Goal: Obtain resource: Download file/media

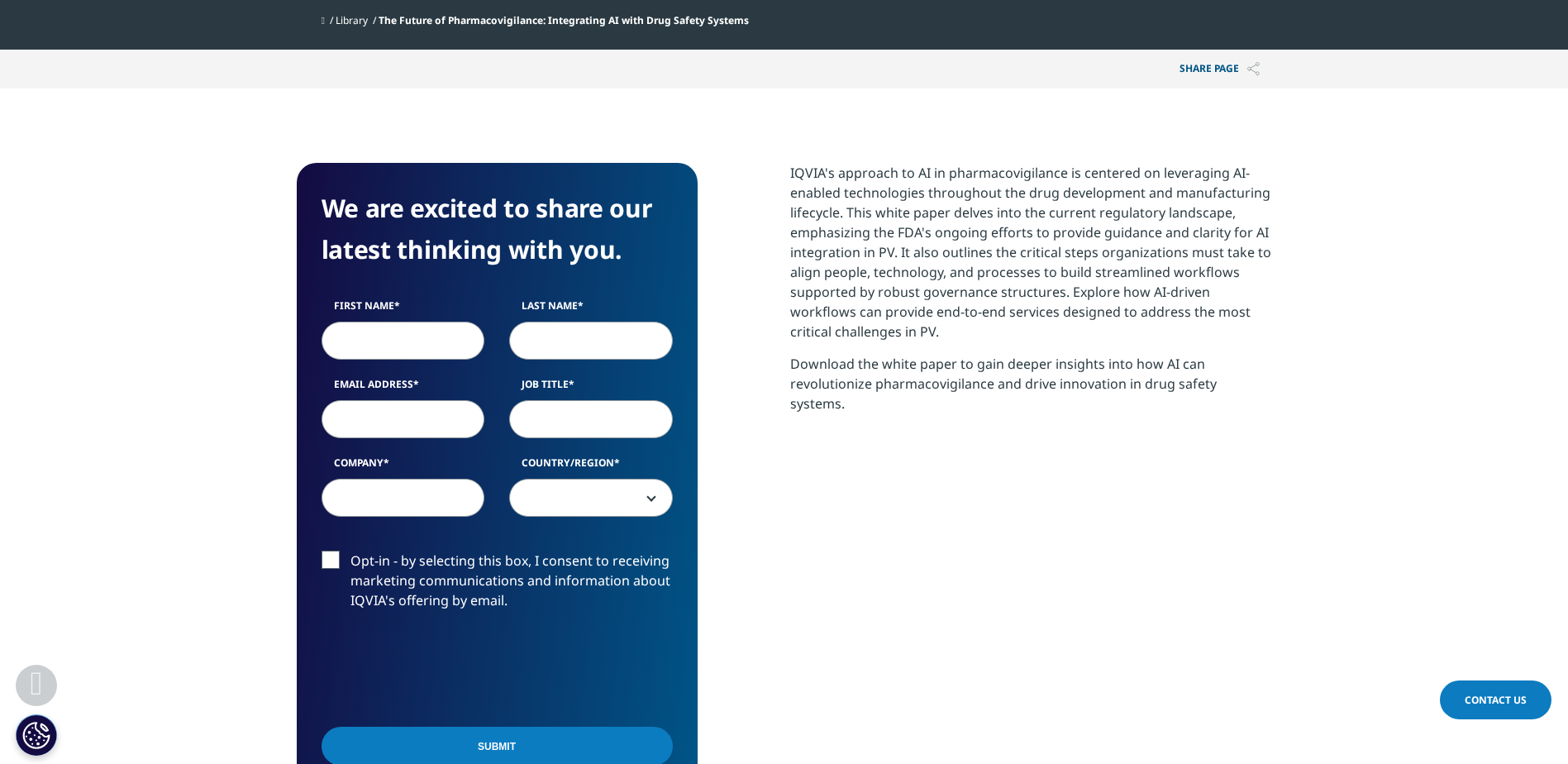
scroll to position [744, 0]
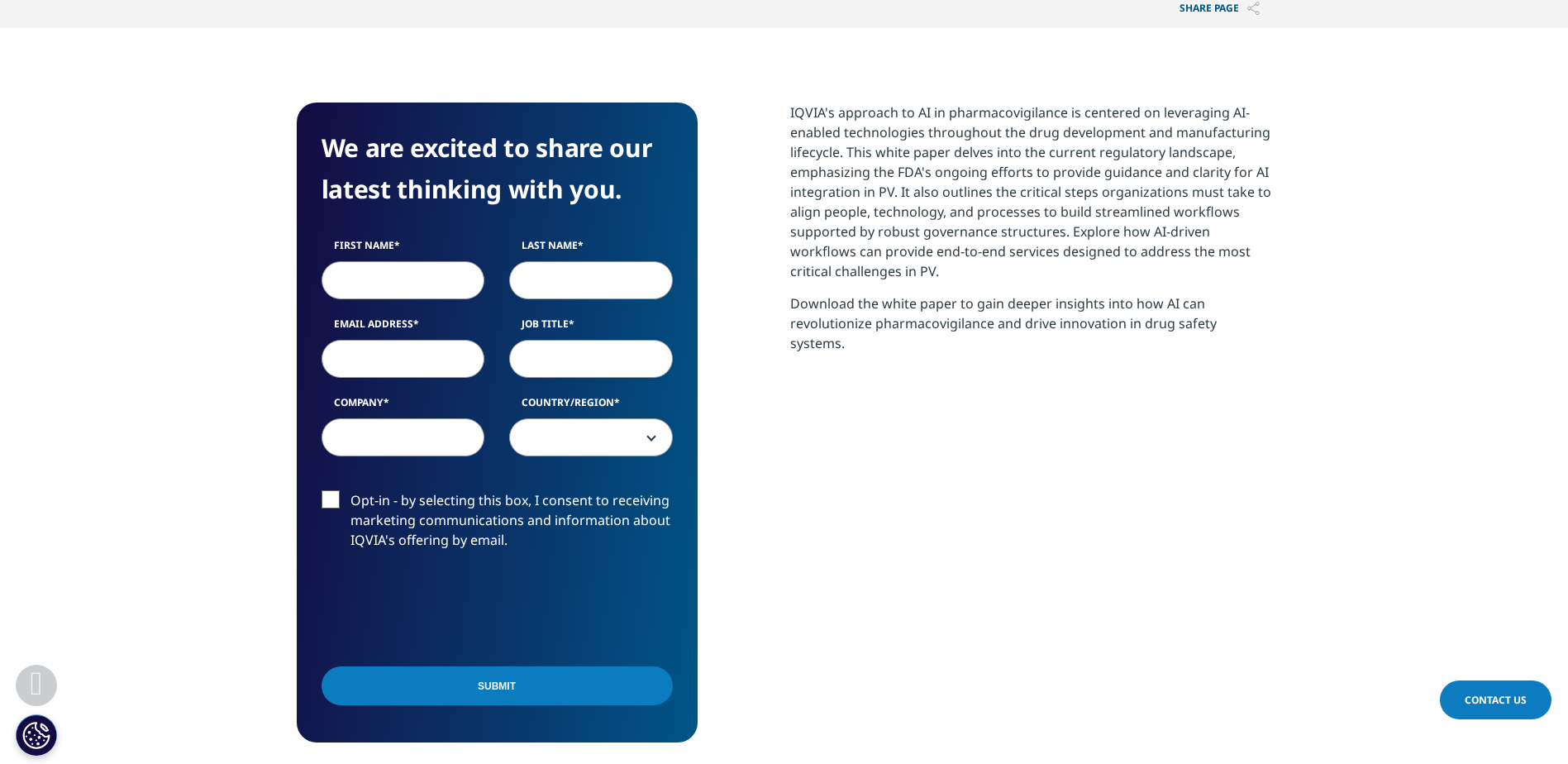
click at [410, 280] on input "First Name" at bounding box center [403, 280] width 163 height 38
type input "Ananya"
type input "Subudhi"
type input "asubudhi@sunstonepartners.com"
type input "Sunstone Partners"
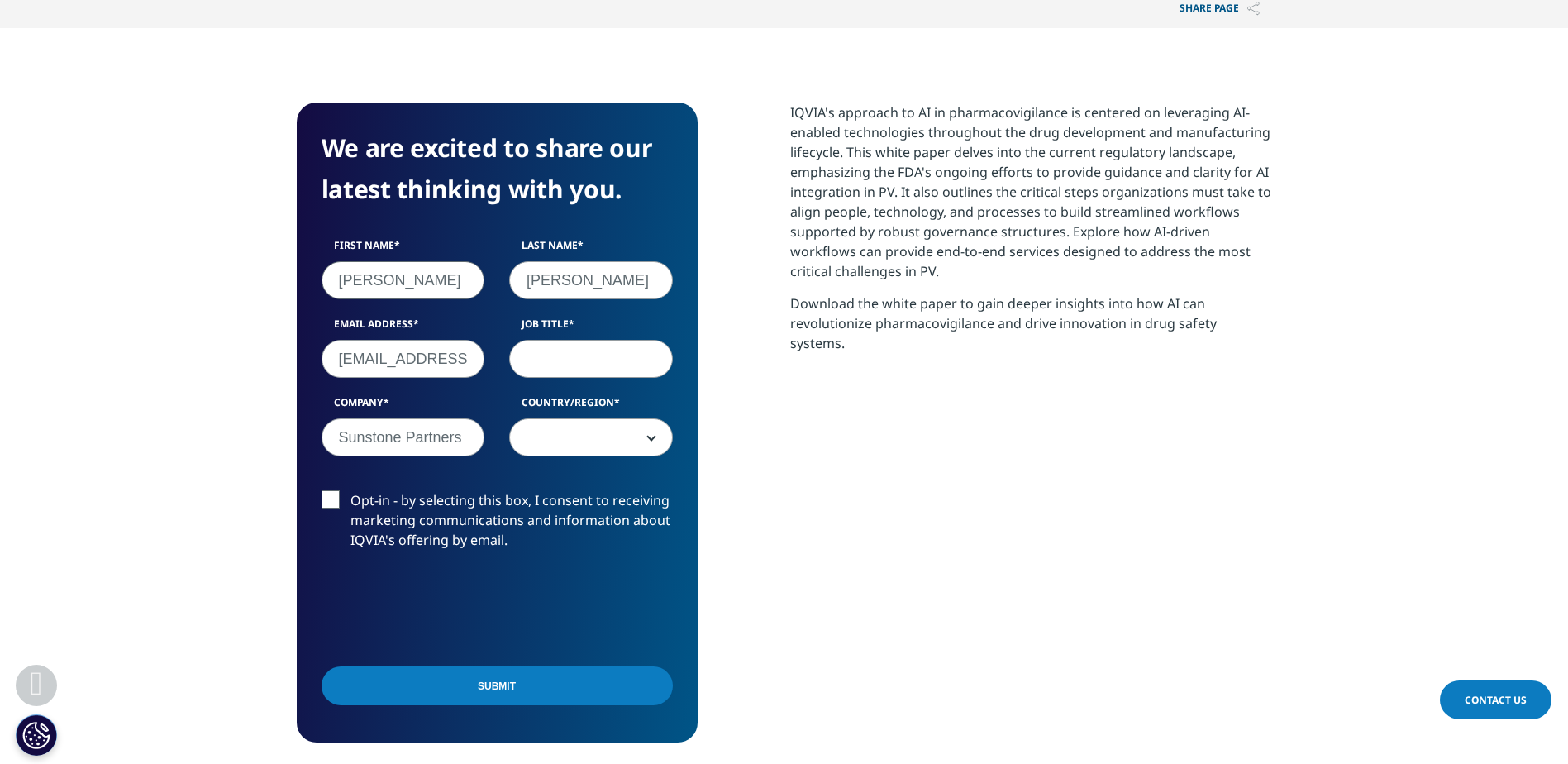
select select "[GEOGRAPHIC_DATA]"
click at [605, 367] on input "Job Title" at bounding box center [591, 358] width 163 height 38
type input "Associate"
click at [576, 685] on input "Submit" at bounding box center [497, 686] width 352 height 39
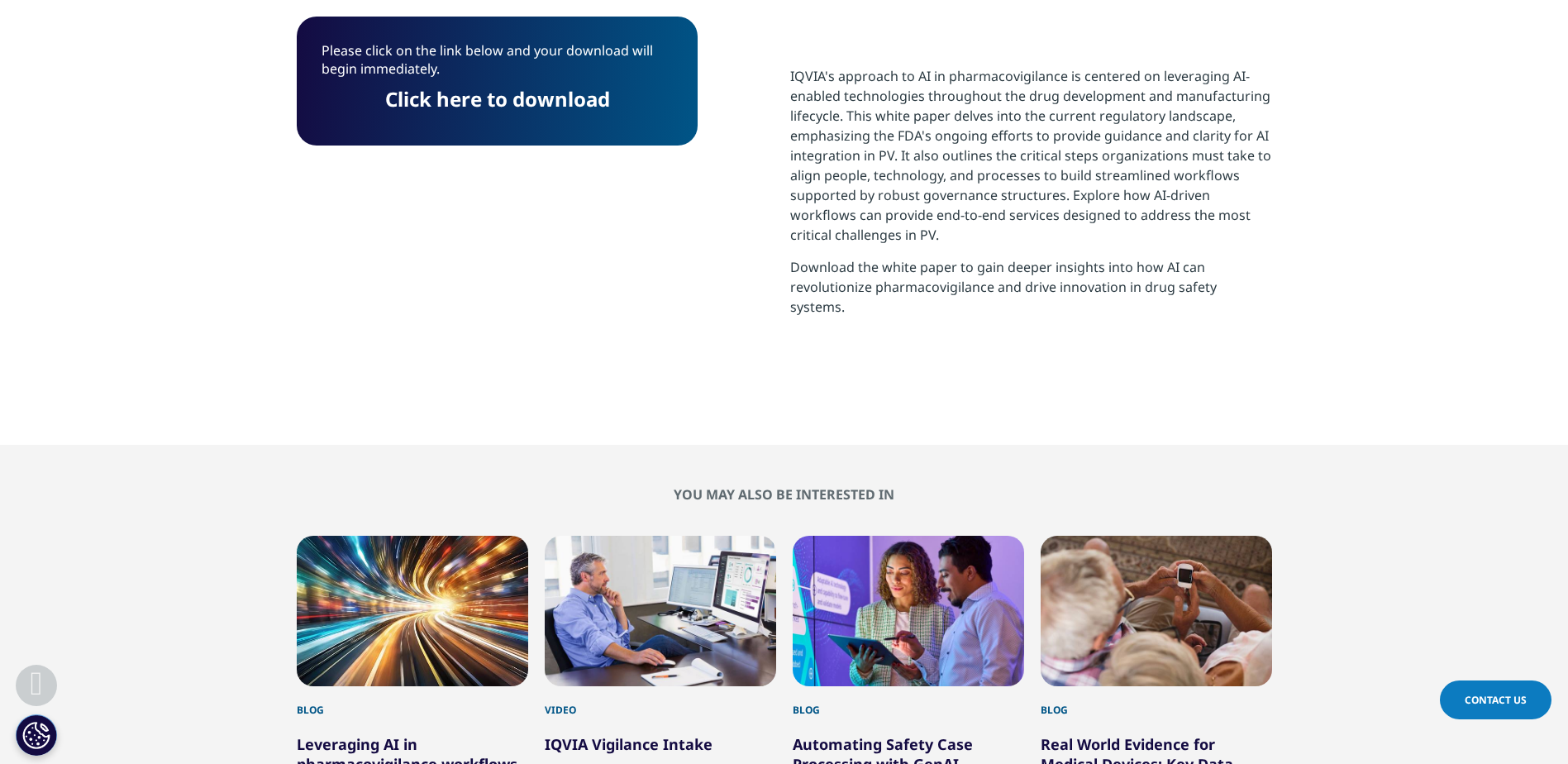
scroll to position [624, 0]
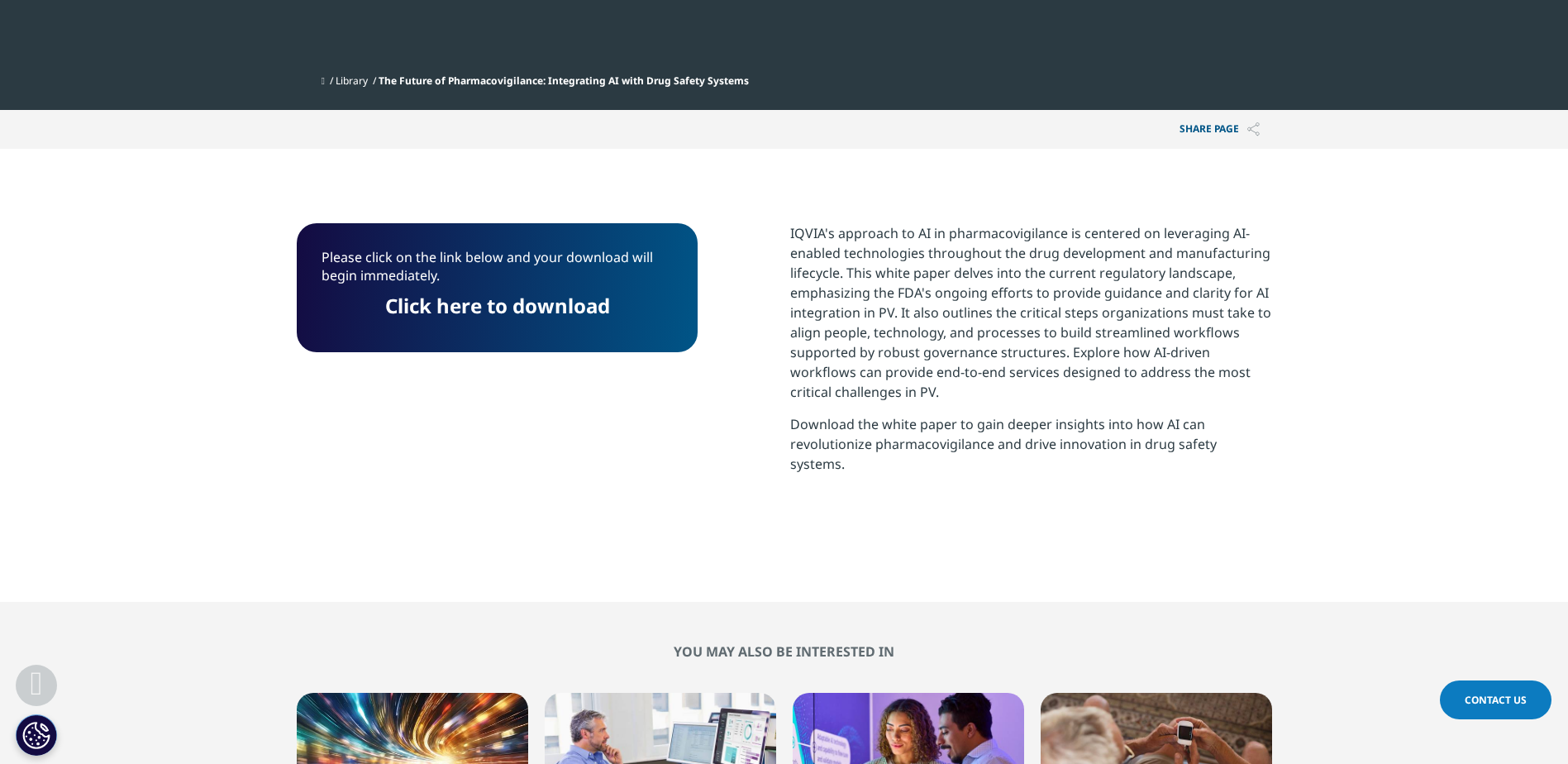
click at [564, 304] on link "Click here to download" at bounding box center [497, 306] width 225 height 28
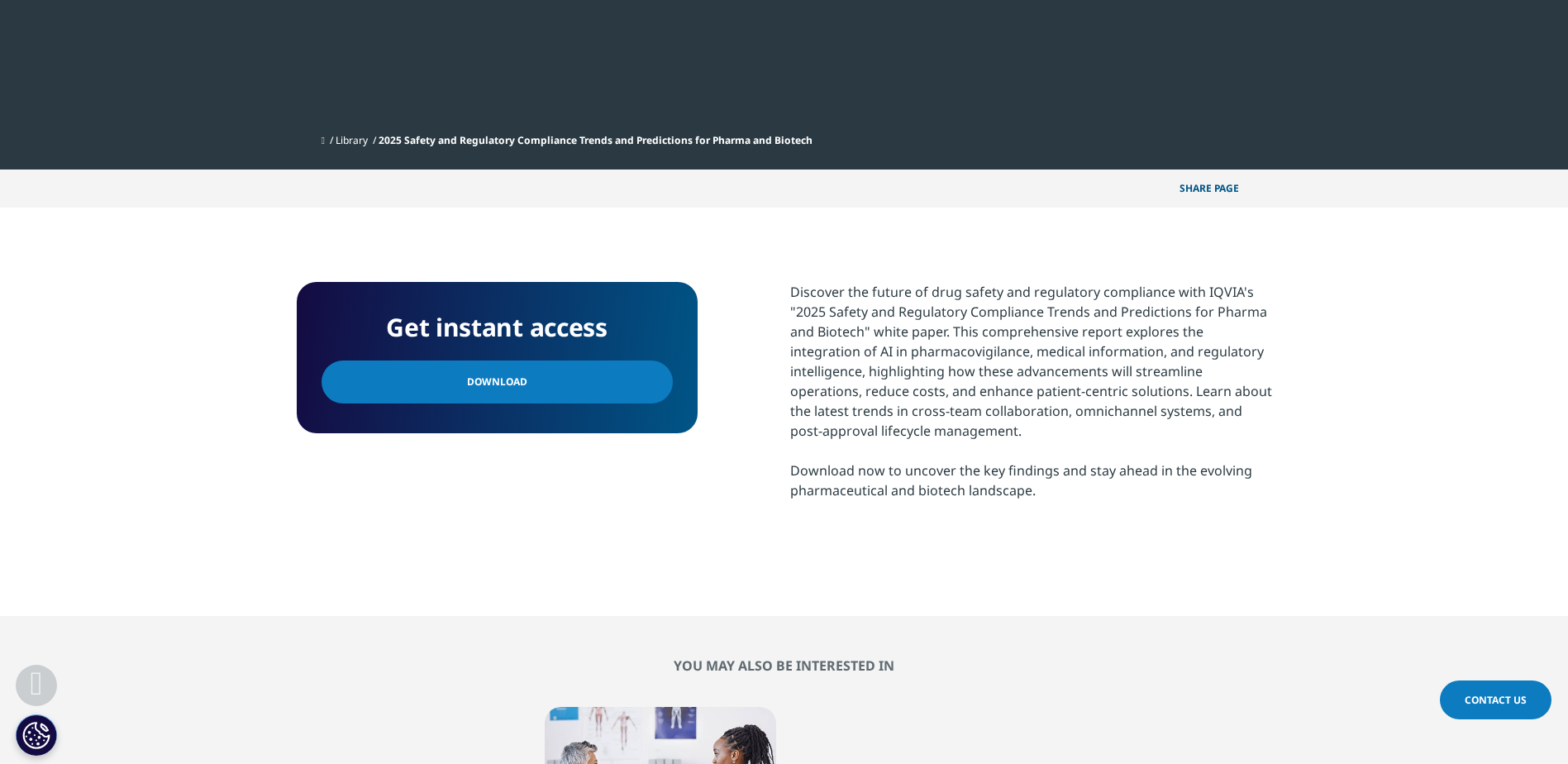
scroll to position [744, 0]
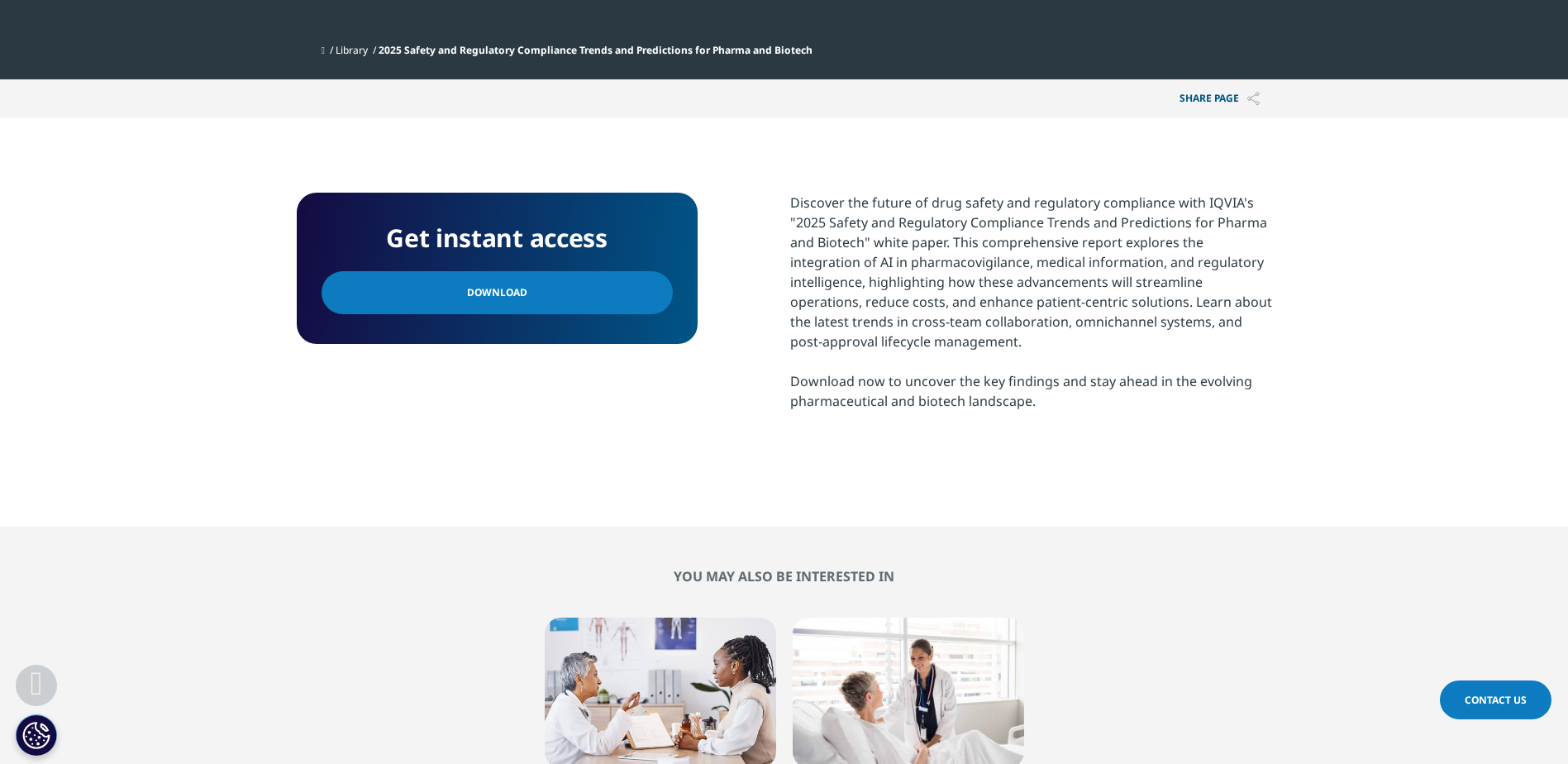
click at [533, 308] on link "Download" at bounding box center [497, 292] width 352 height 43
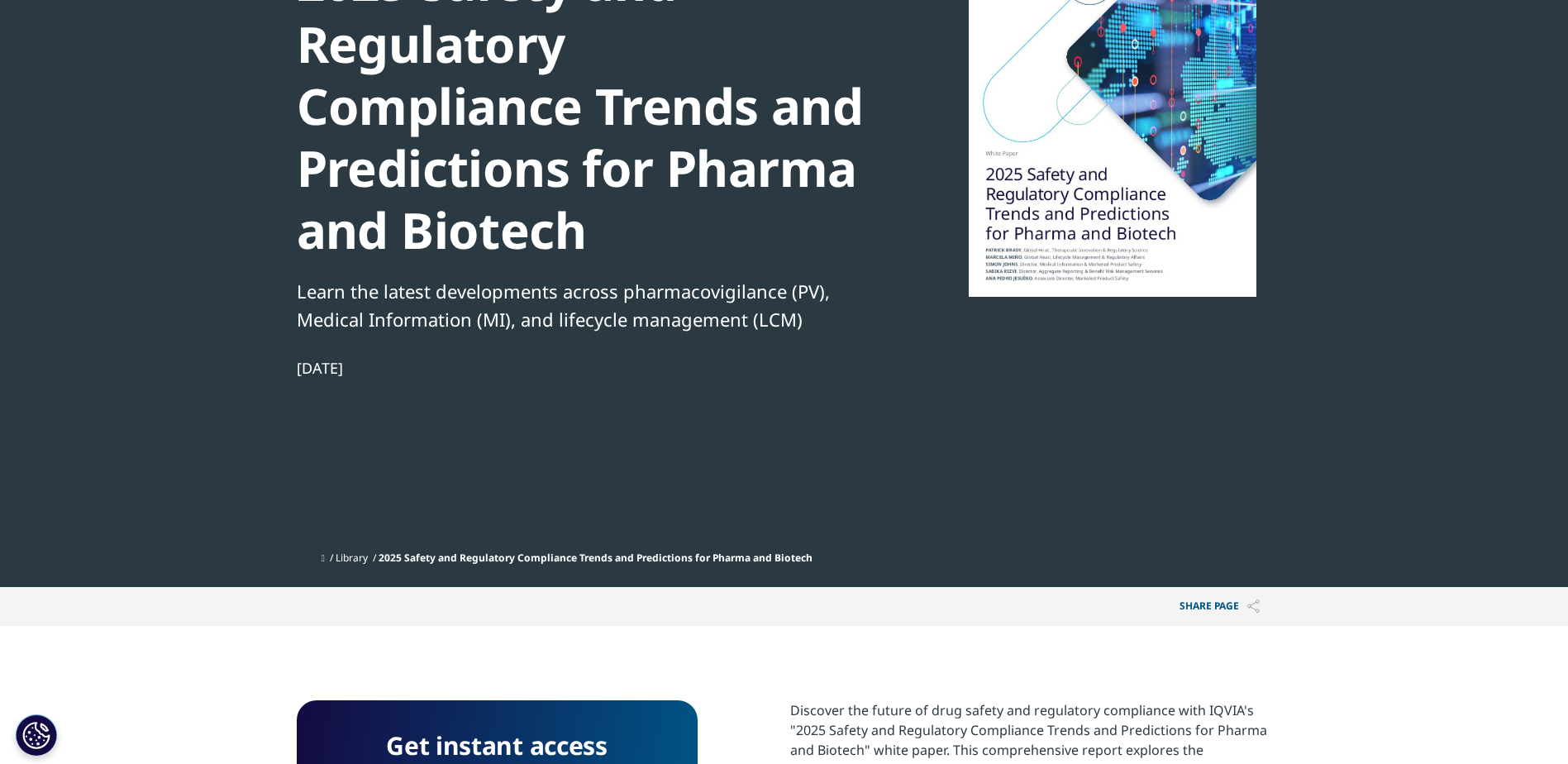
scroll to position [0, 0]
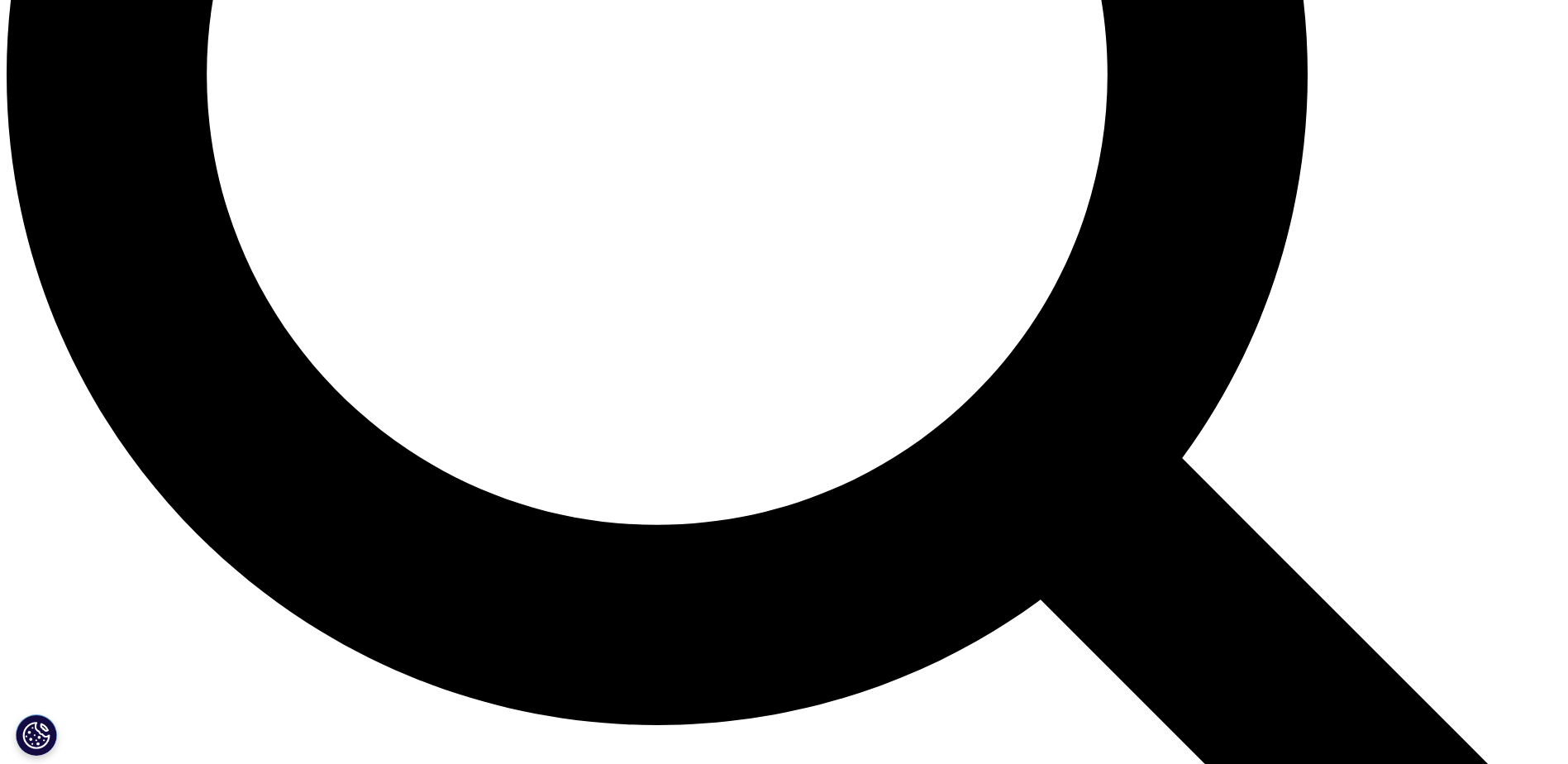
scroll to position [2150, 0]
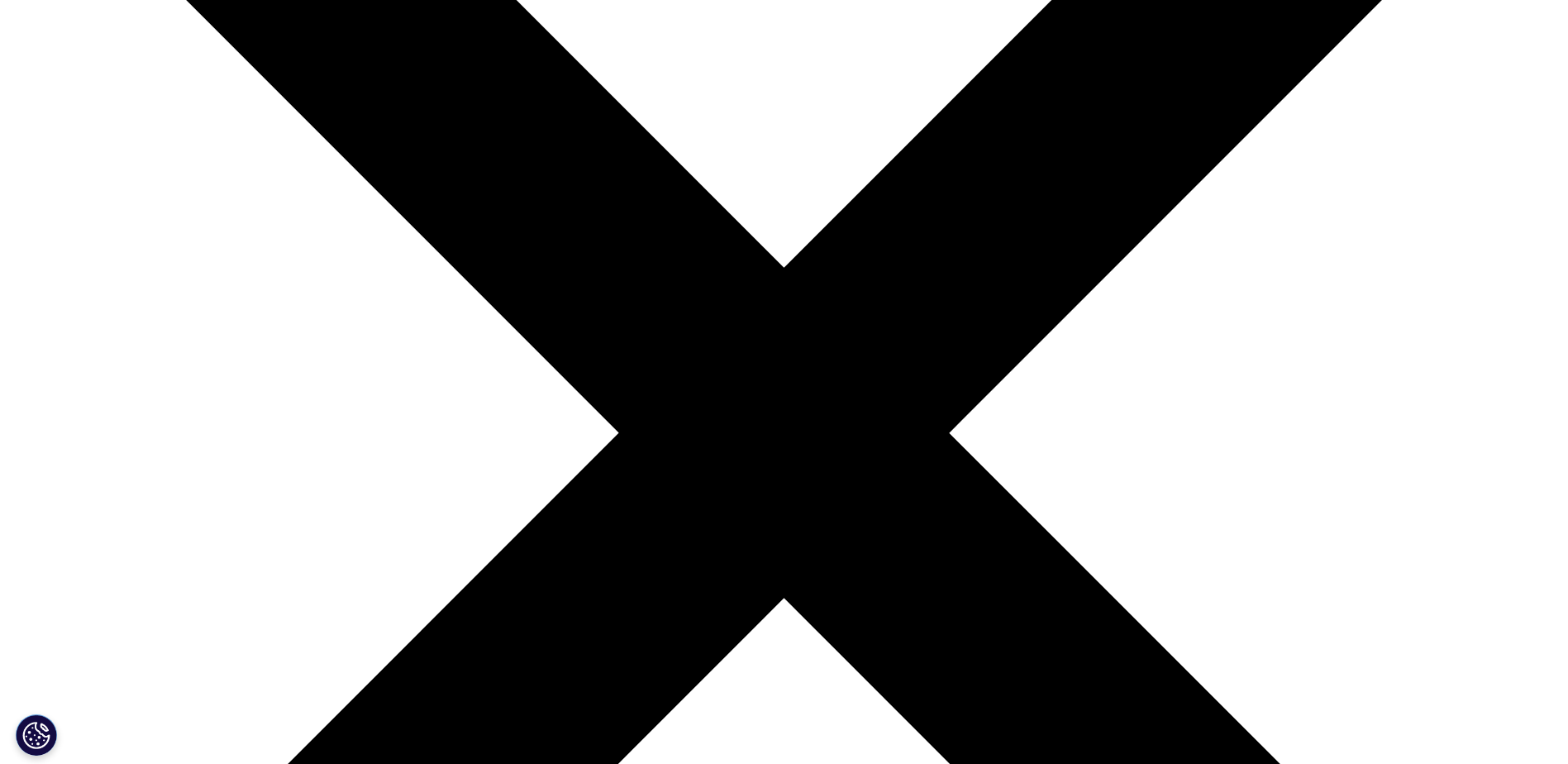
scroll to position [0, 0]
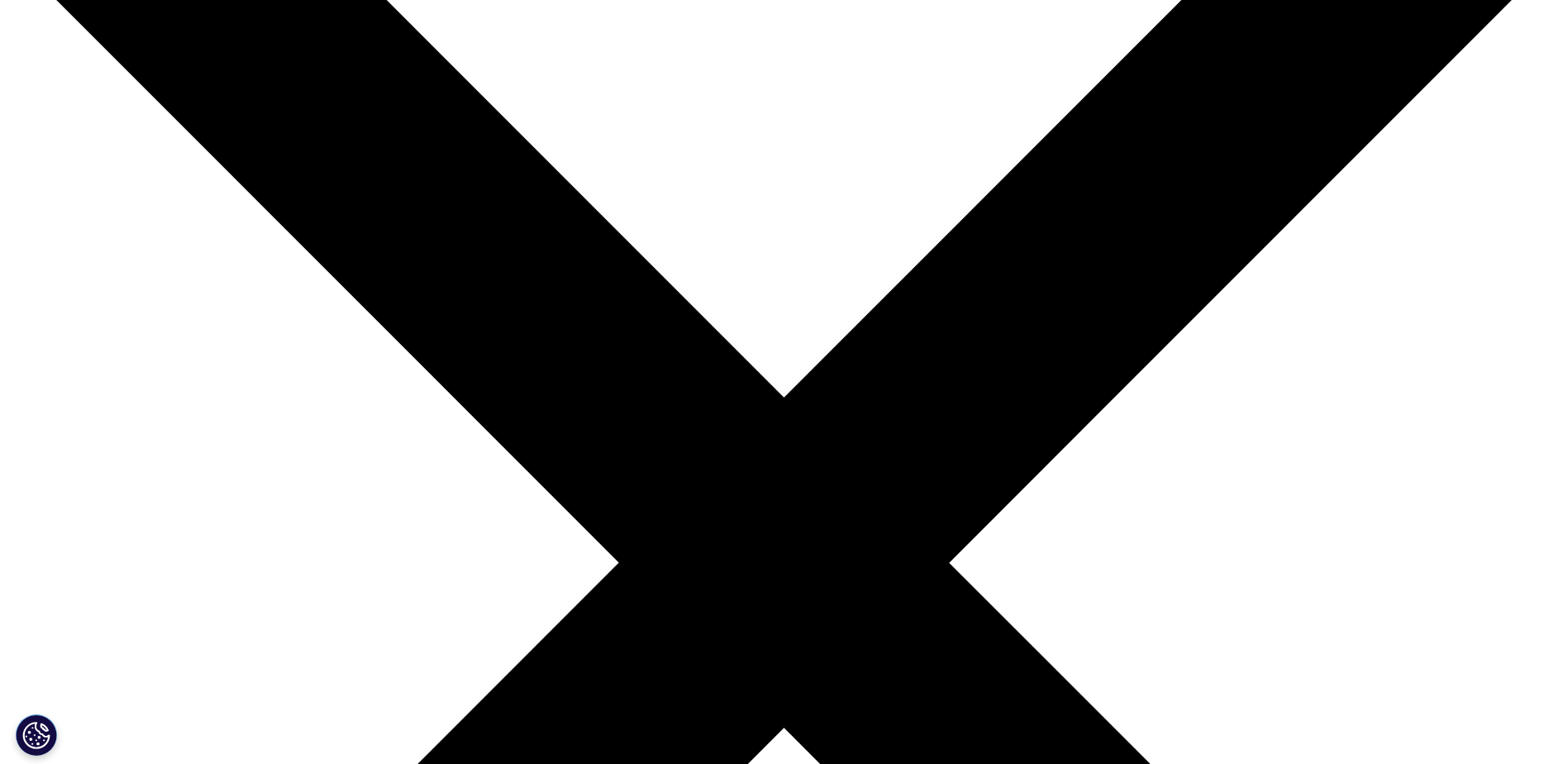
scroll to position [248, 0]
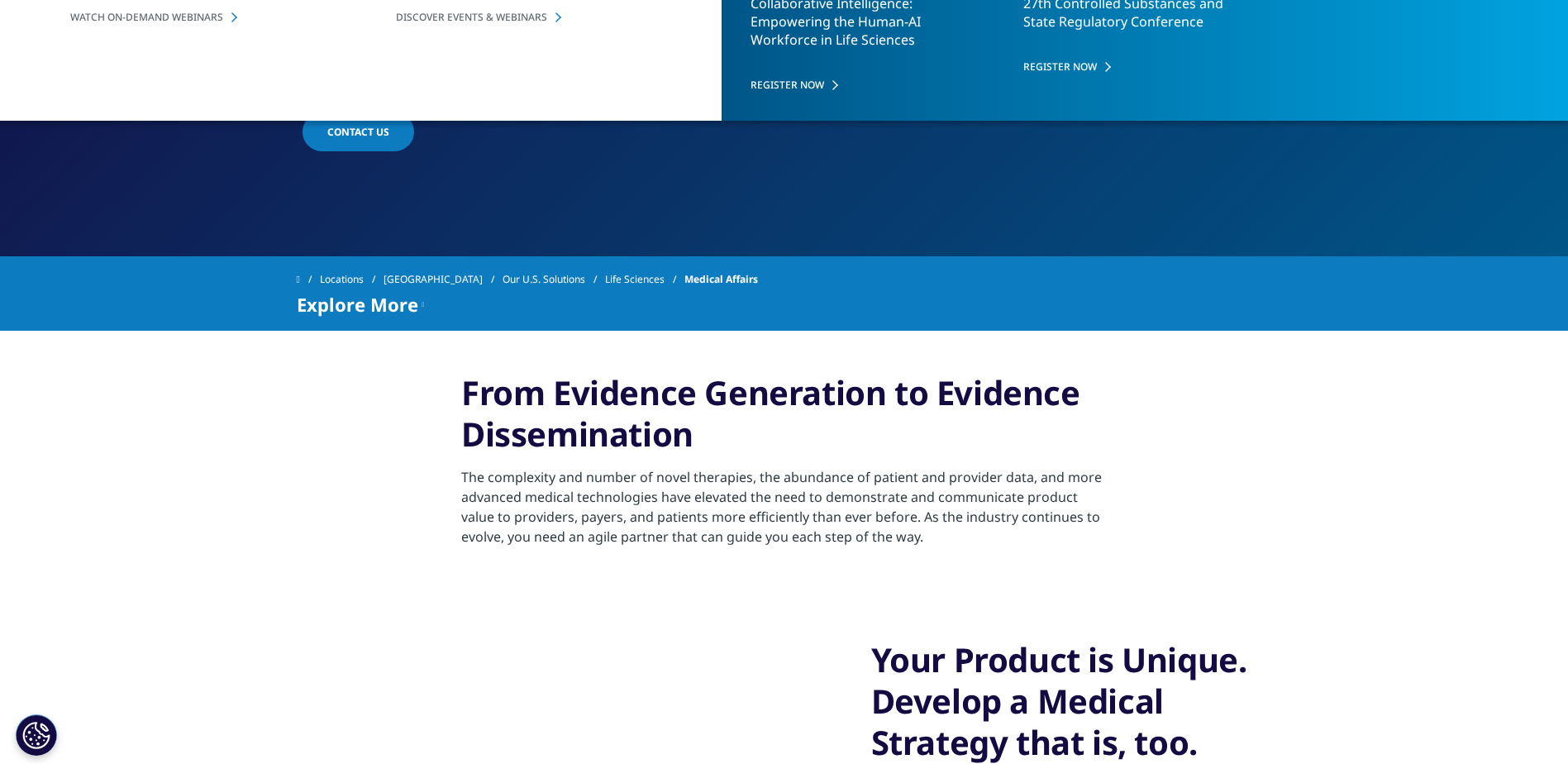
click at [376, 123] on link "Contact Us" at bounding box center [359, 132] width 112 height 39
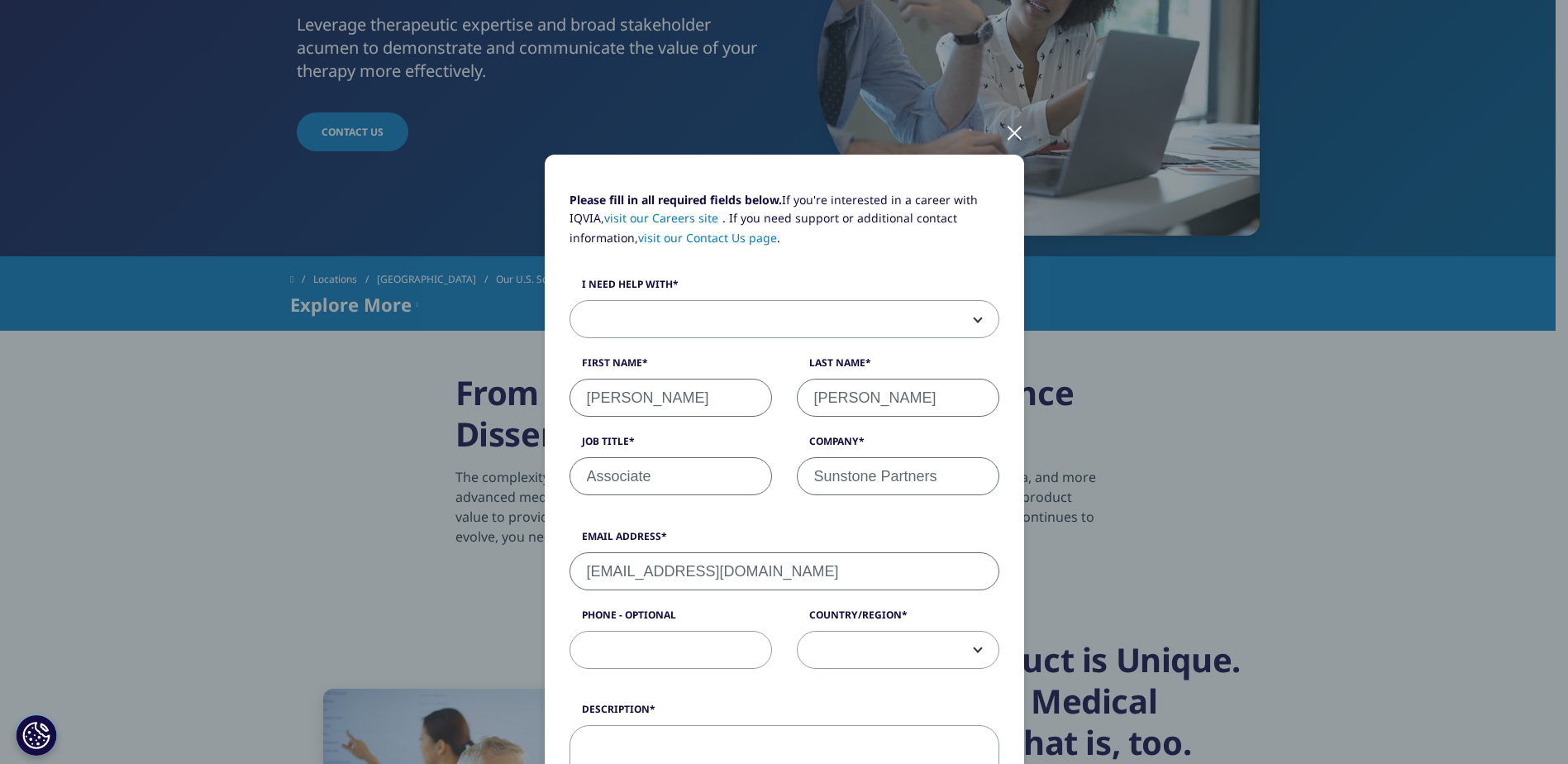
click at [1023, 125] on div "Please fill in all required fields below. If you're interested in a career with…" at bounding box center [784, 688] width 975 height 1375
click at [1006, 126] on div at bounding box center [1015, 131] width 19 height 45
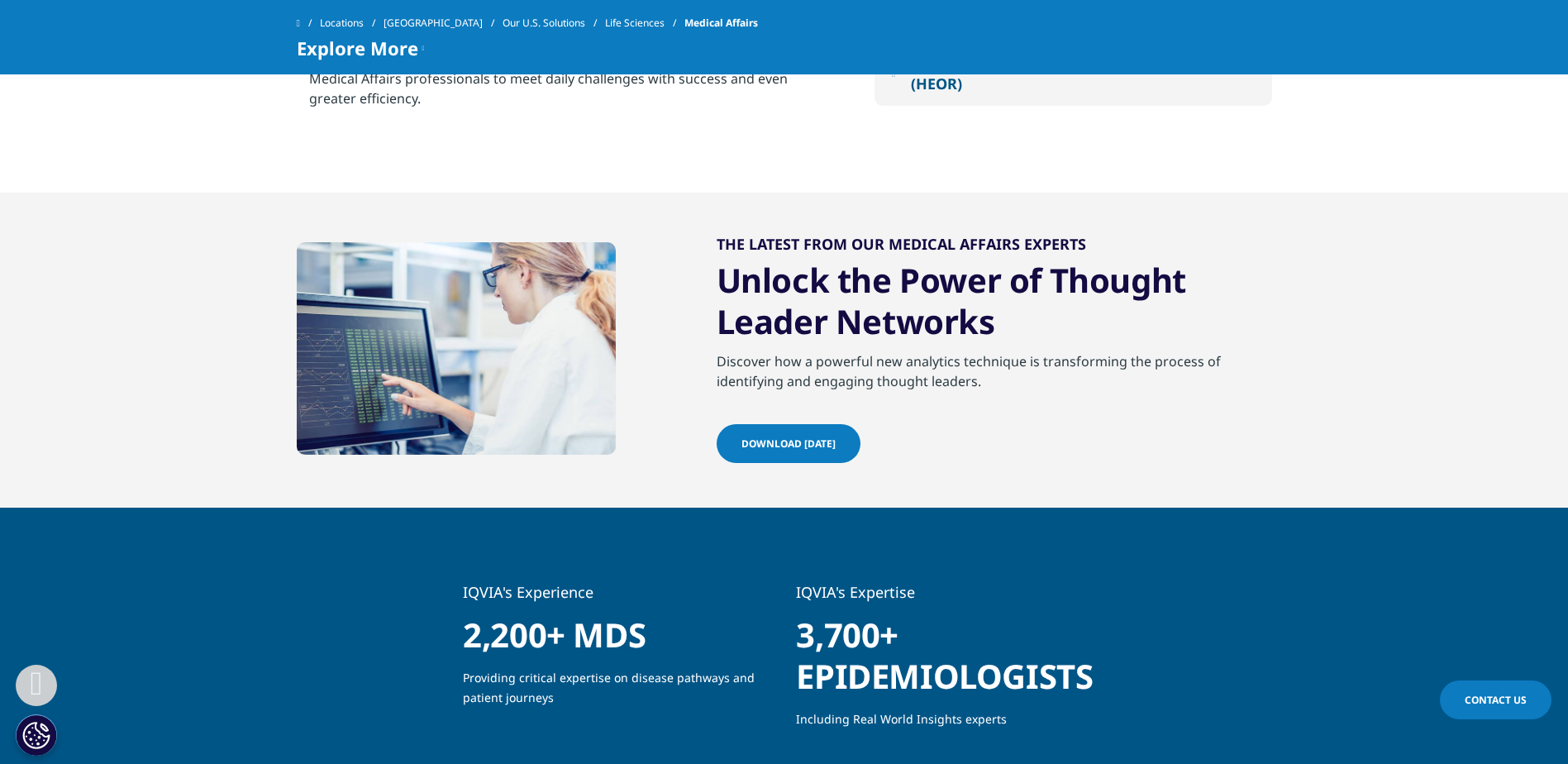
scroll to position [2150, 0]
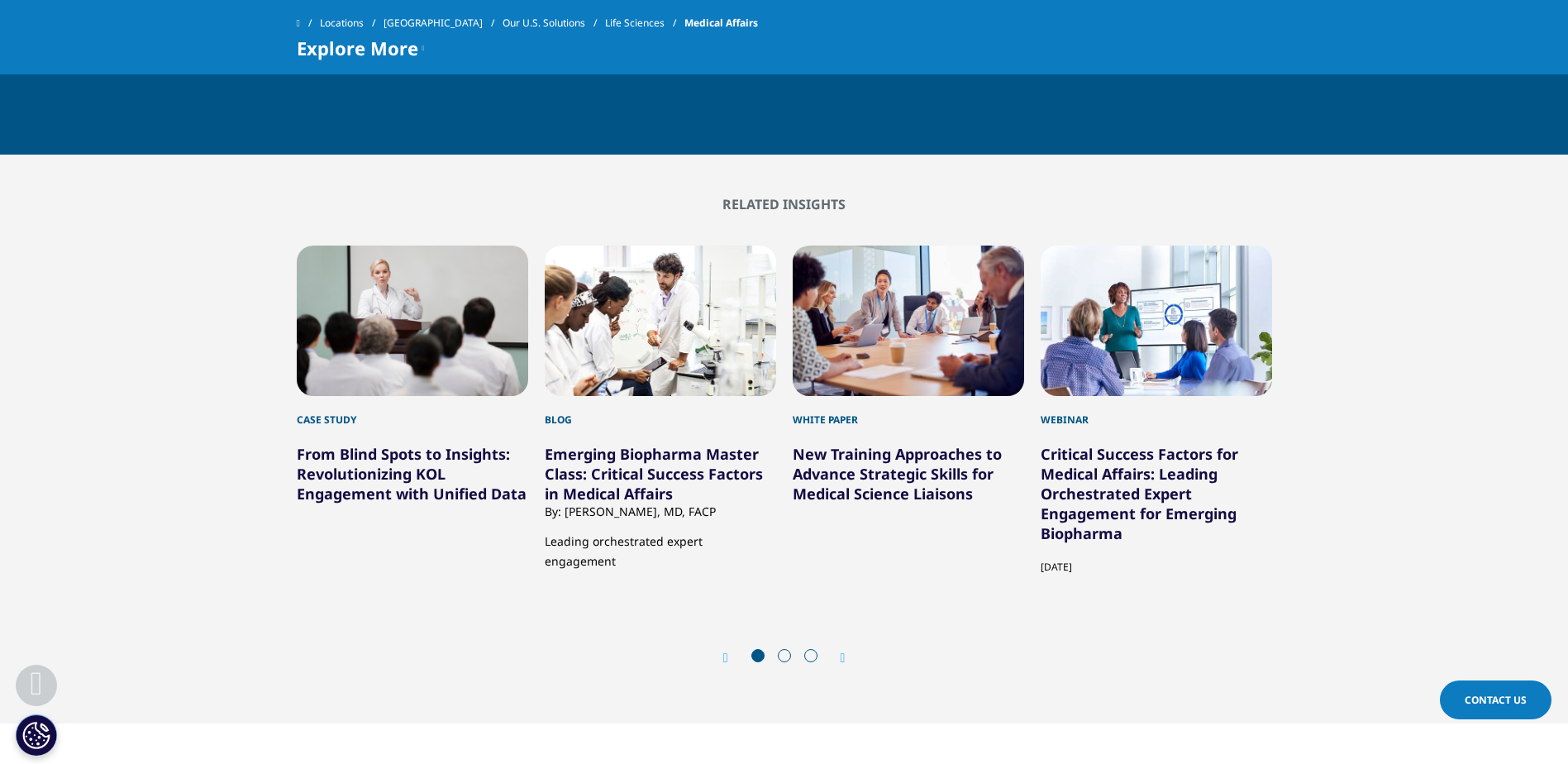
click at [806, 656] on span at bounding box center [811, 656] width 13 height 13
click at [813, 660] on span at bounding box center [811, 656] width 13 height 13
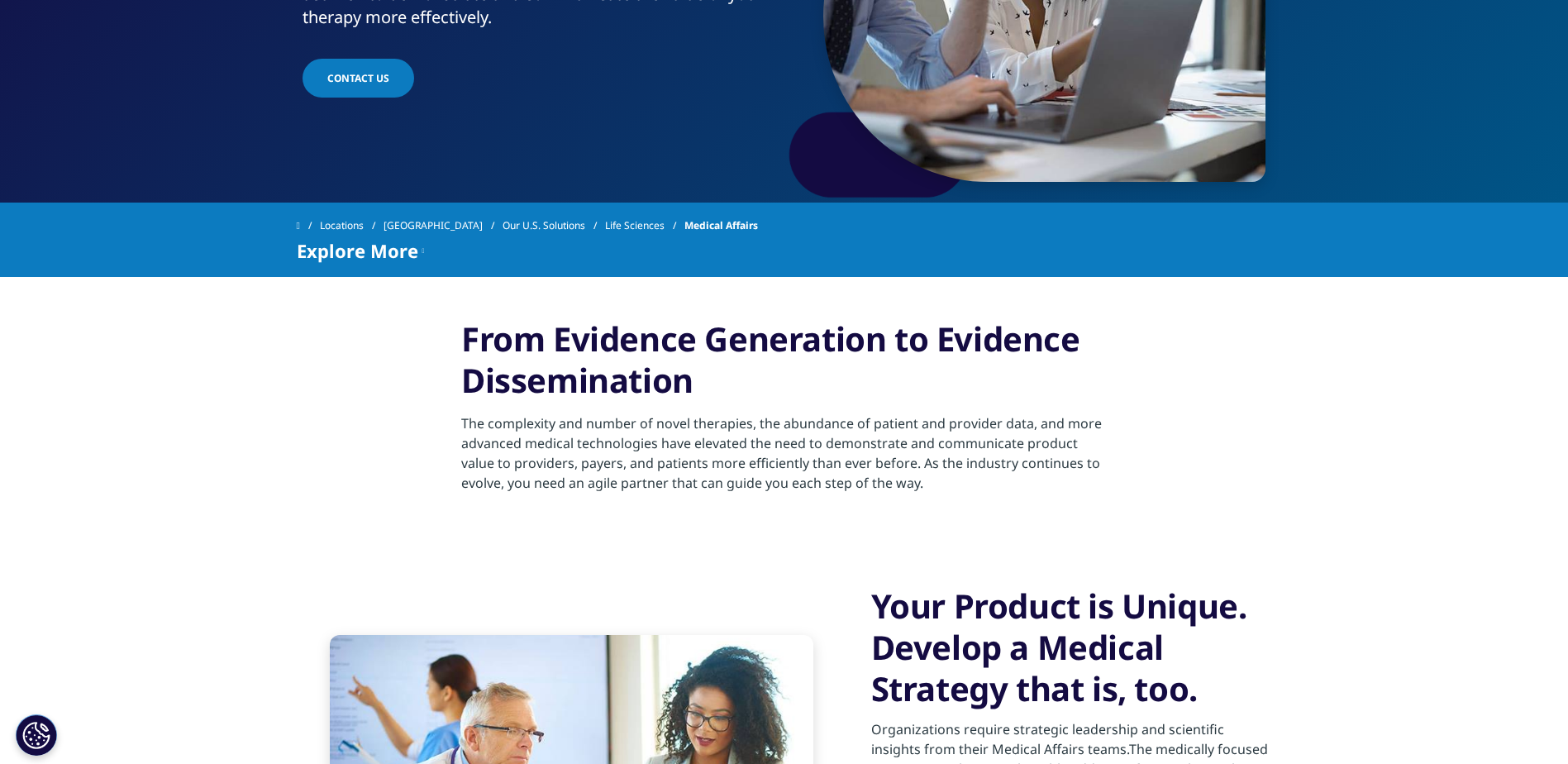
scroll to position [0, 0]
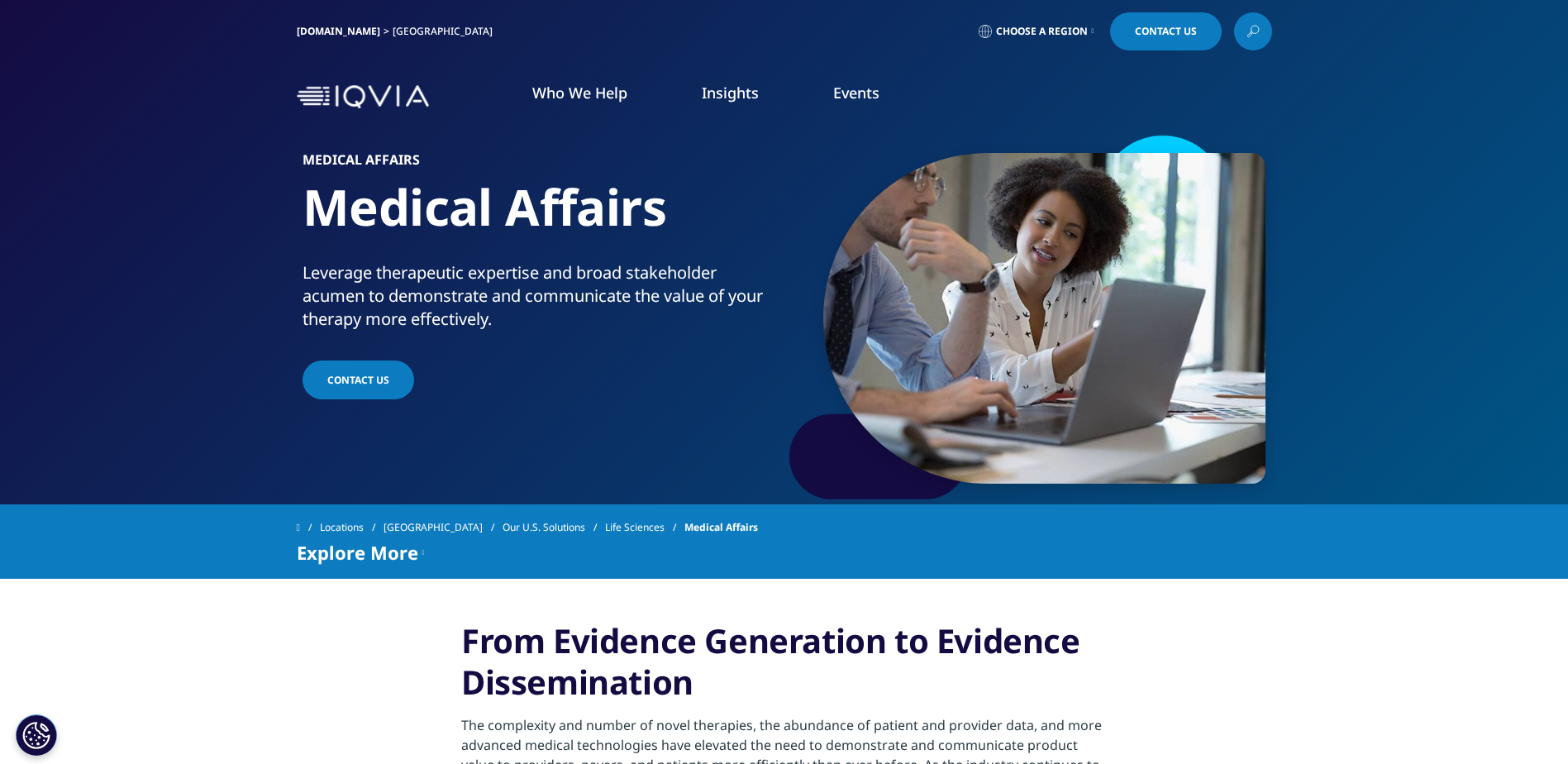
click at [636, 530] on link "Life Sciences" at bounding box center [644, 528] width 79 height 30
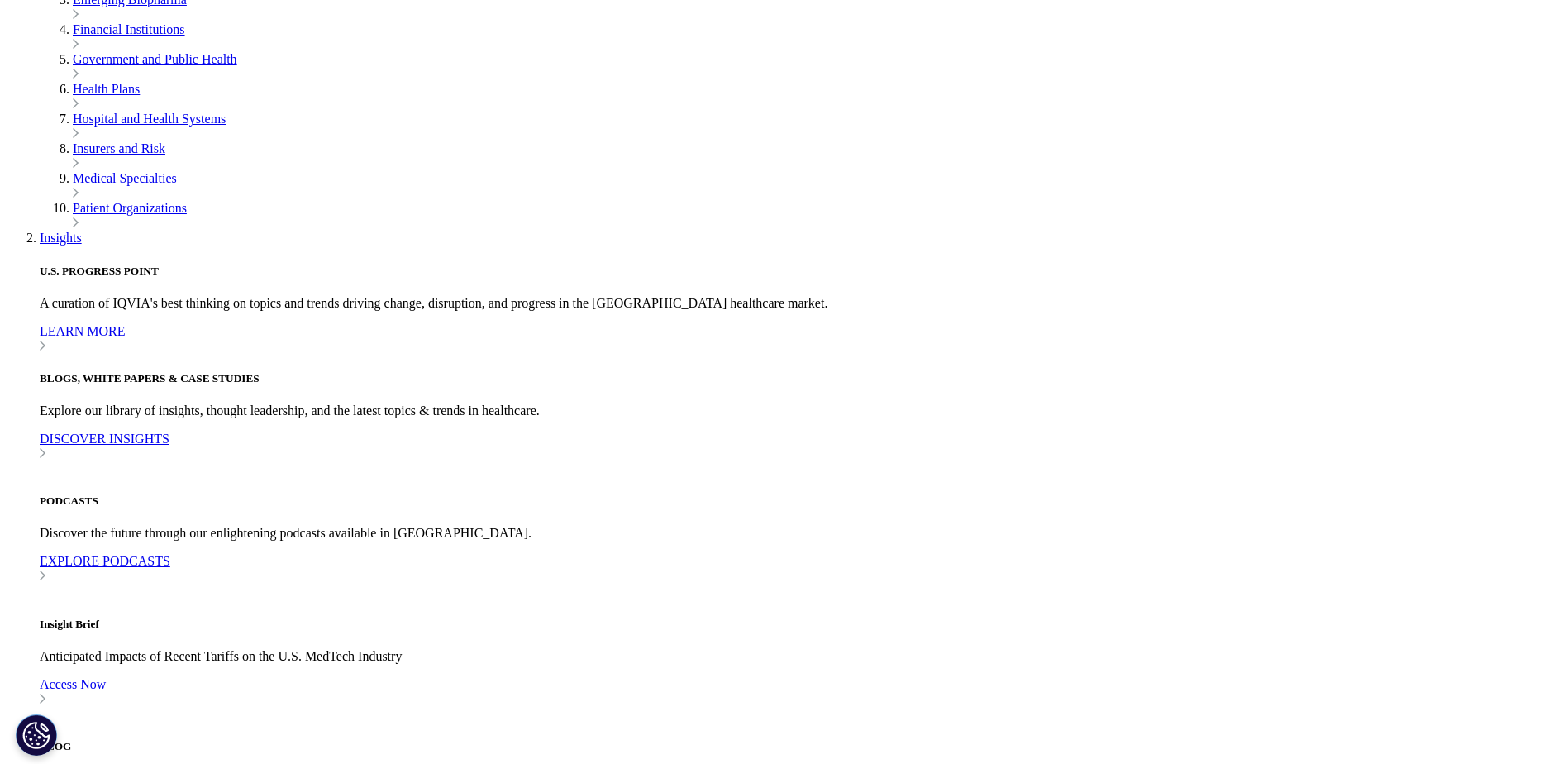
scroll to position [496, 0]
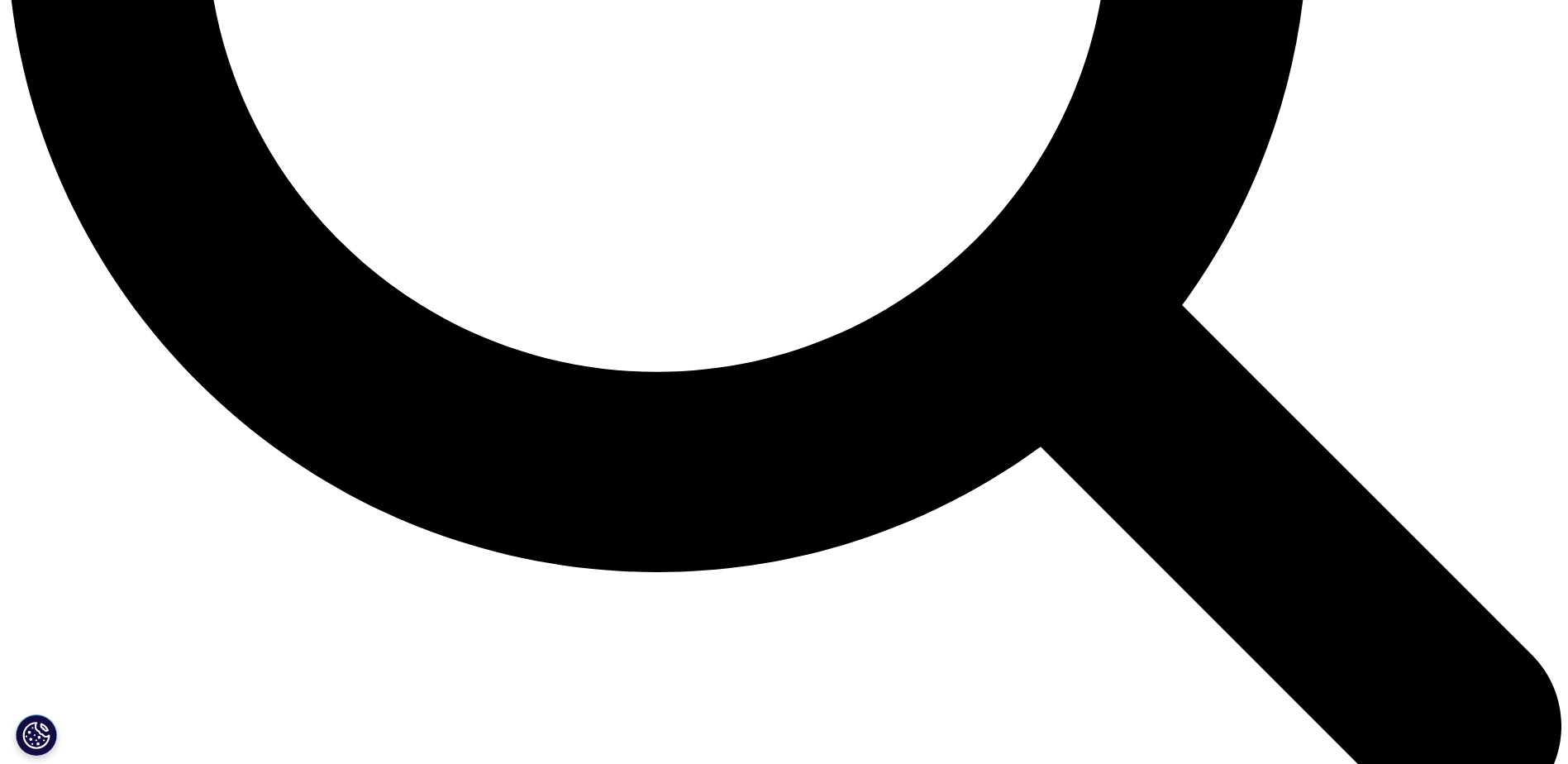
scroll to position [2315, 0]
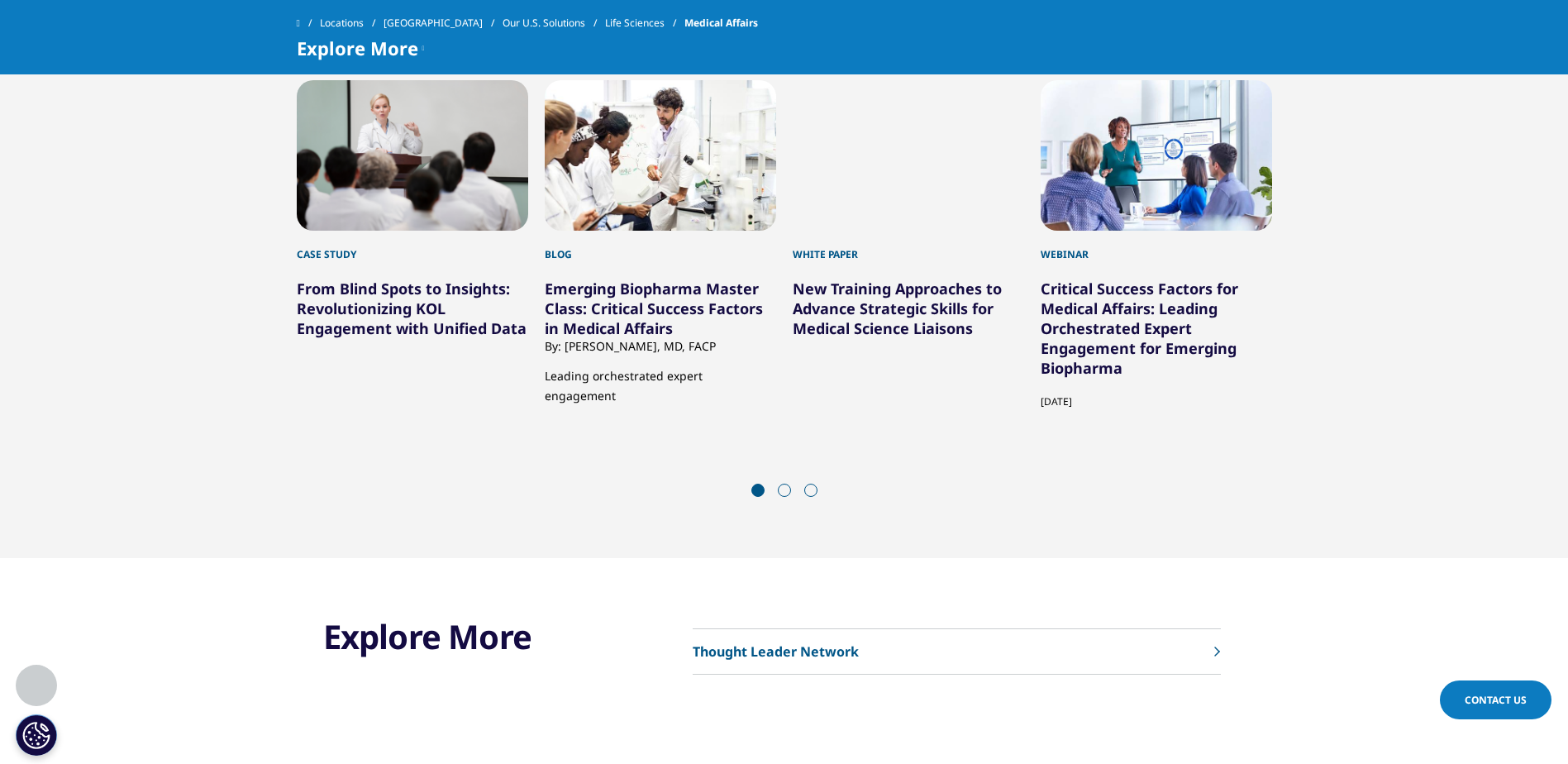
click at [846, 489] on icon "Next slide" at bounding box center [843, 492] width 5 height 13
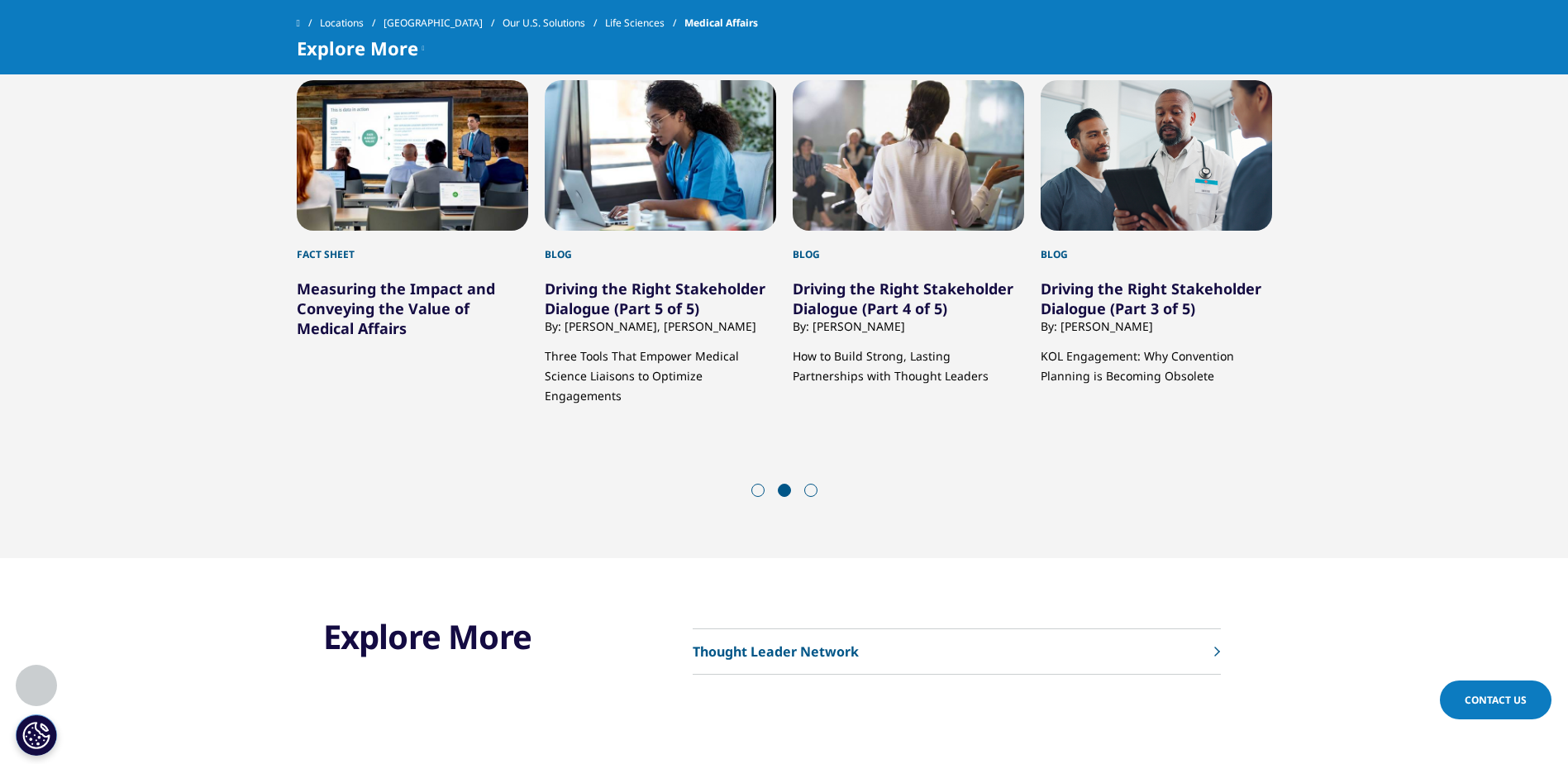
click at [846, 489] on icon "Next slide" at bounding box center [843, 492] width 5 height 13
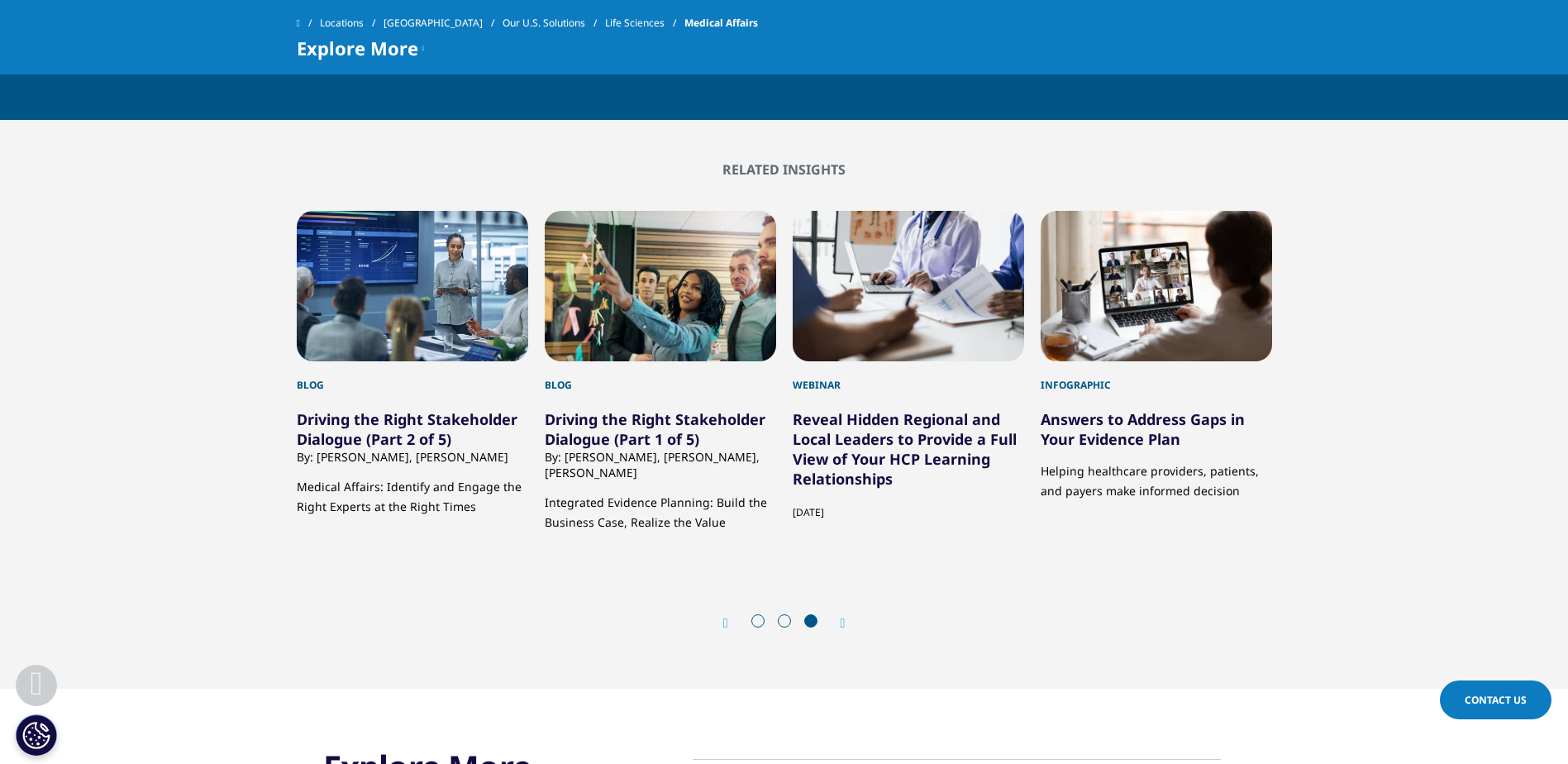
scroll to position [2267, 0]
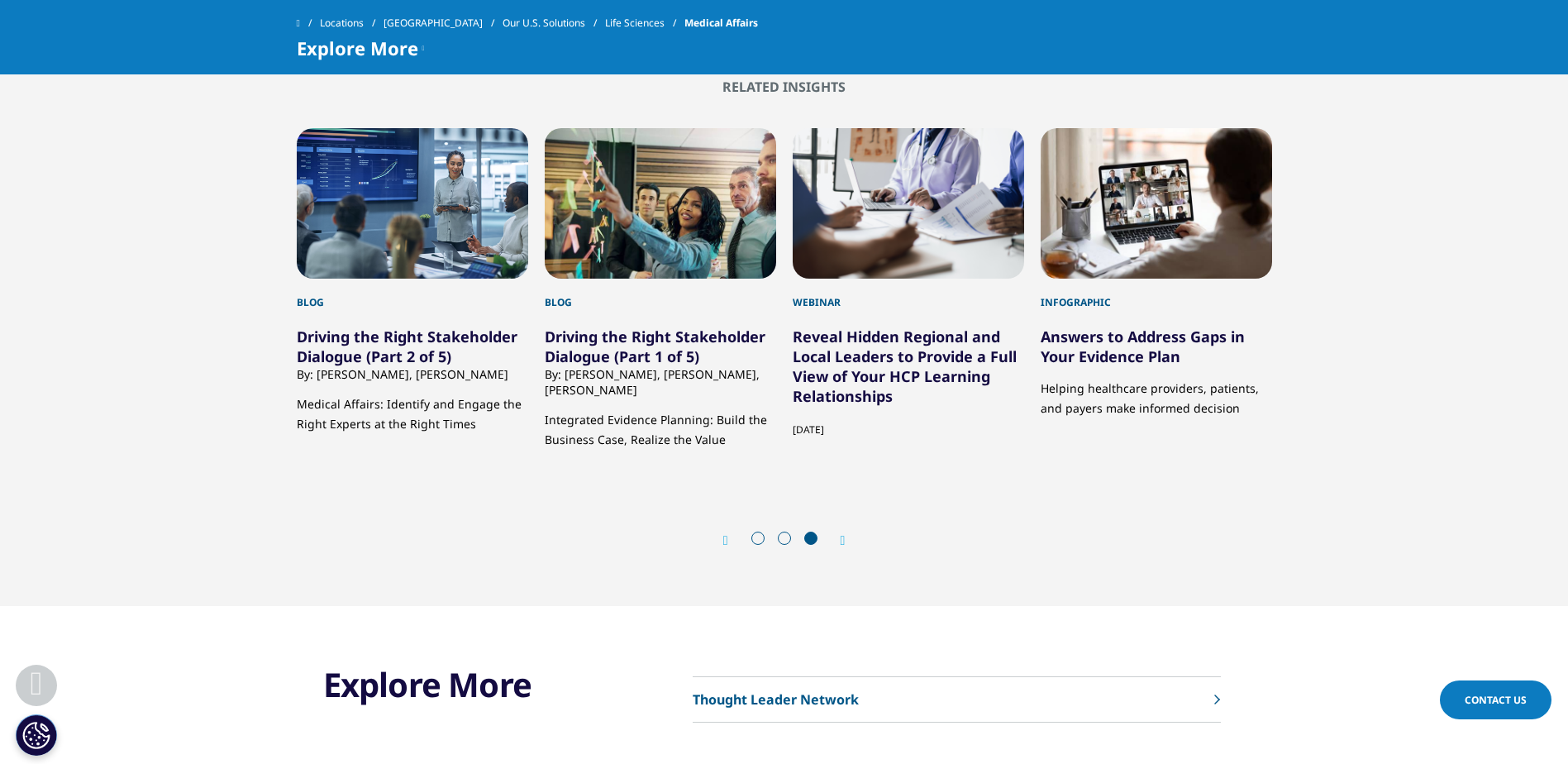
click at [869, 696] on link "Thought Leader Network" at bounding box center [957, 699] width 529 height 45
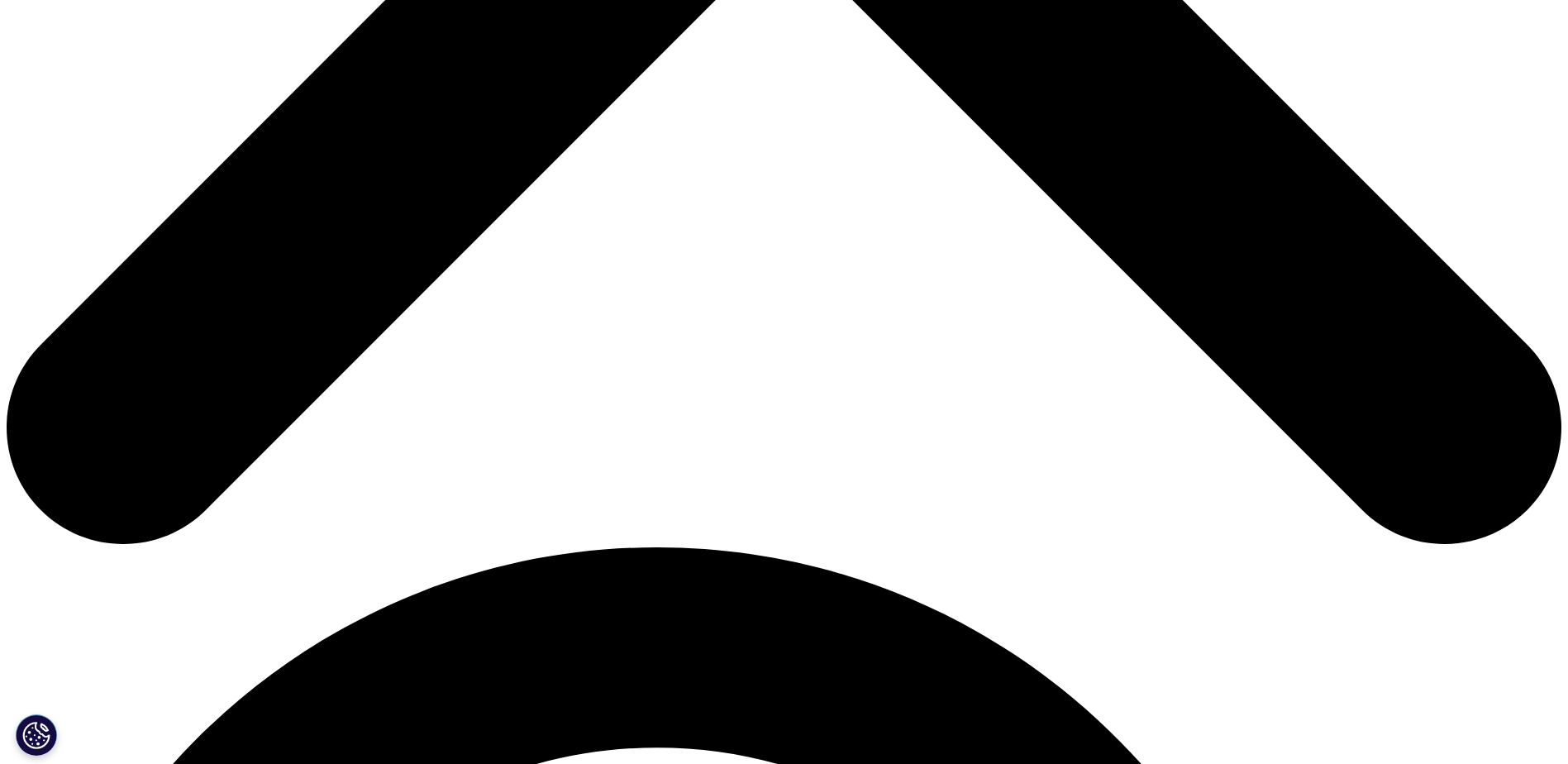
scroll to position [1075, 0]
